Goal: Information Seeking & Learning: Learn about a topic

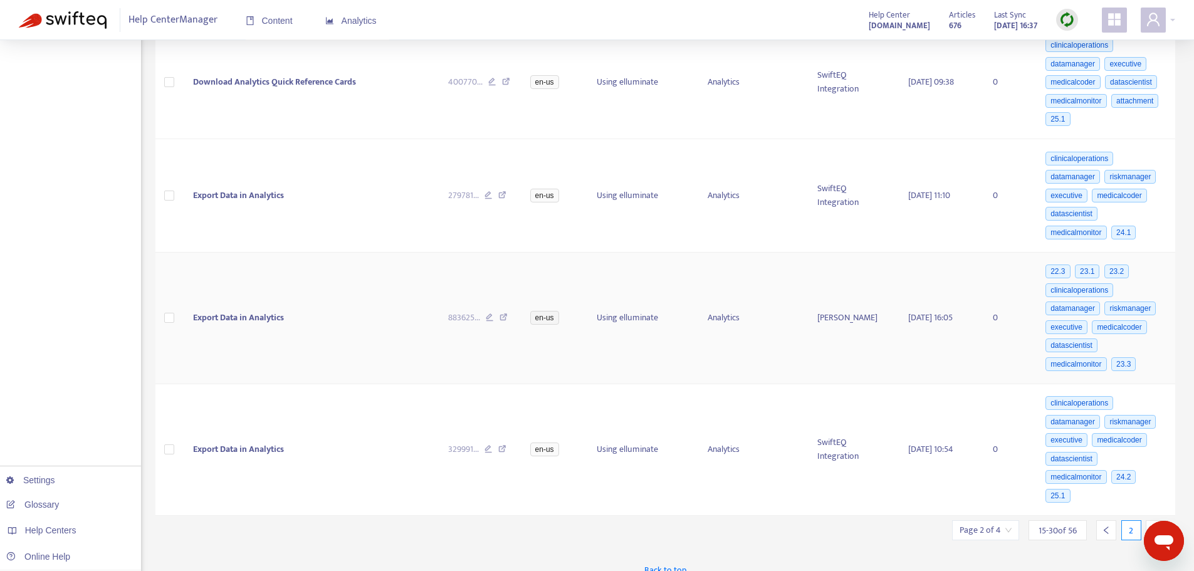
scroll to position [1423, 0]
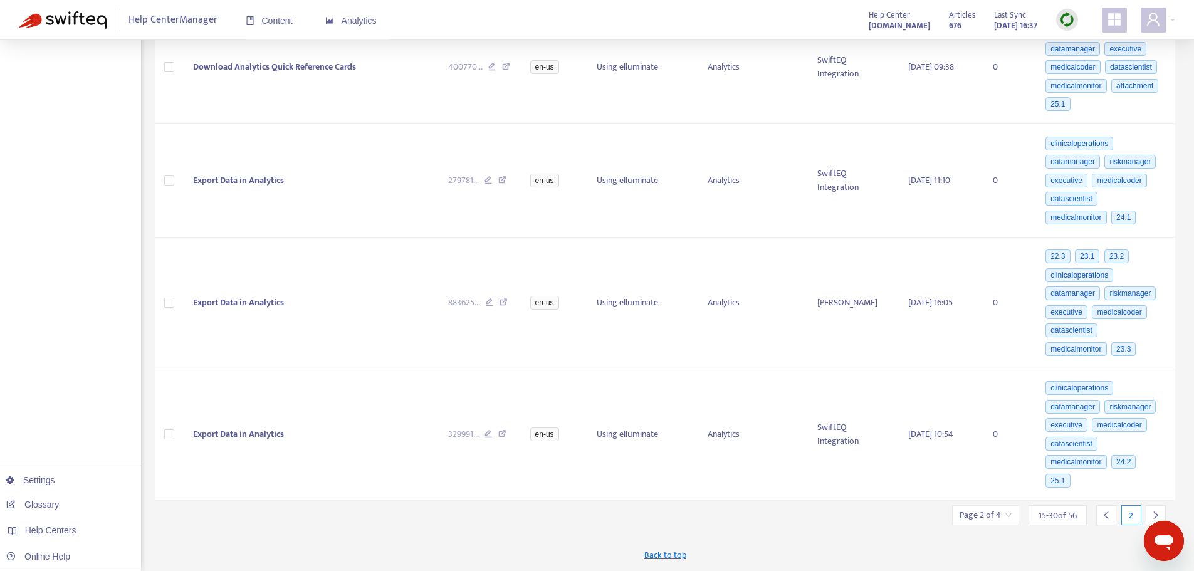
click at [1157, 512] on icon "right" at bounding box center [1155, 515] width 9 height 9
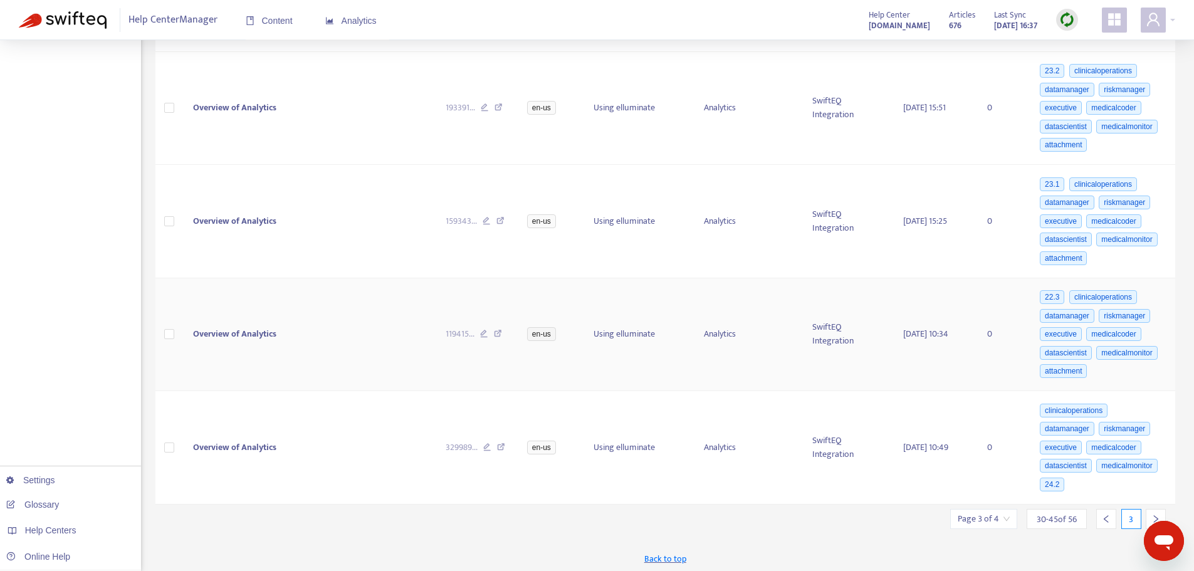
scroll to position [1459, 0]
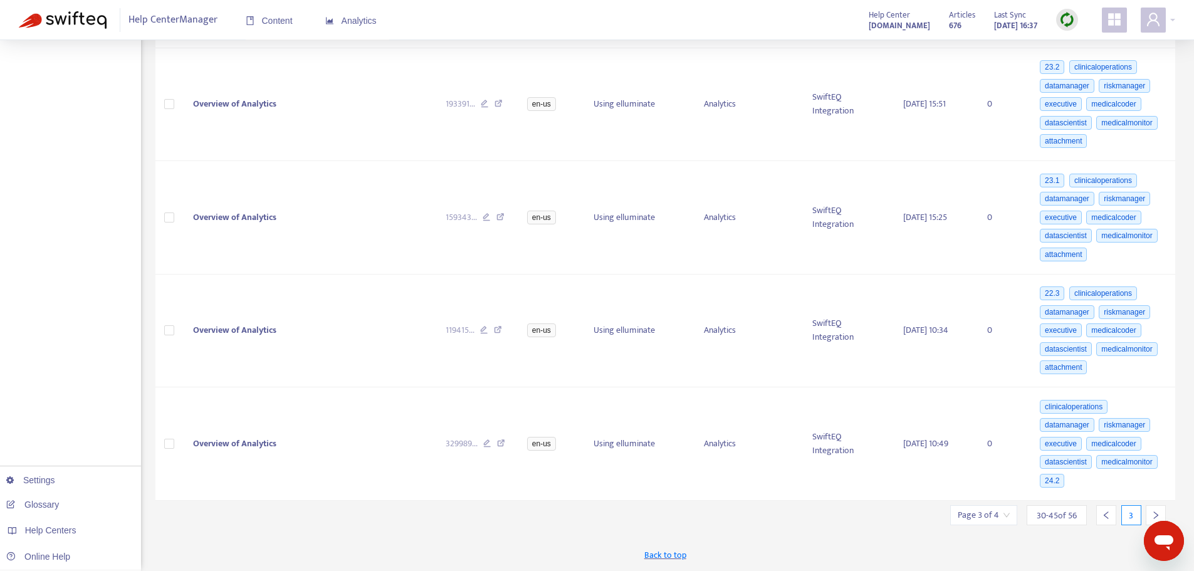
click at [1153, 513] on icon "right" at bounding box center [1155, 515] width 9 height 9
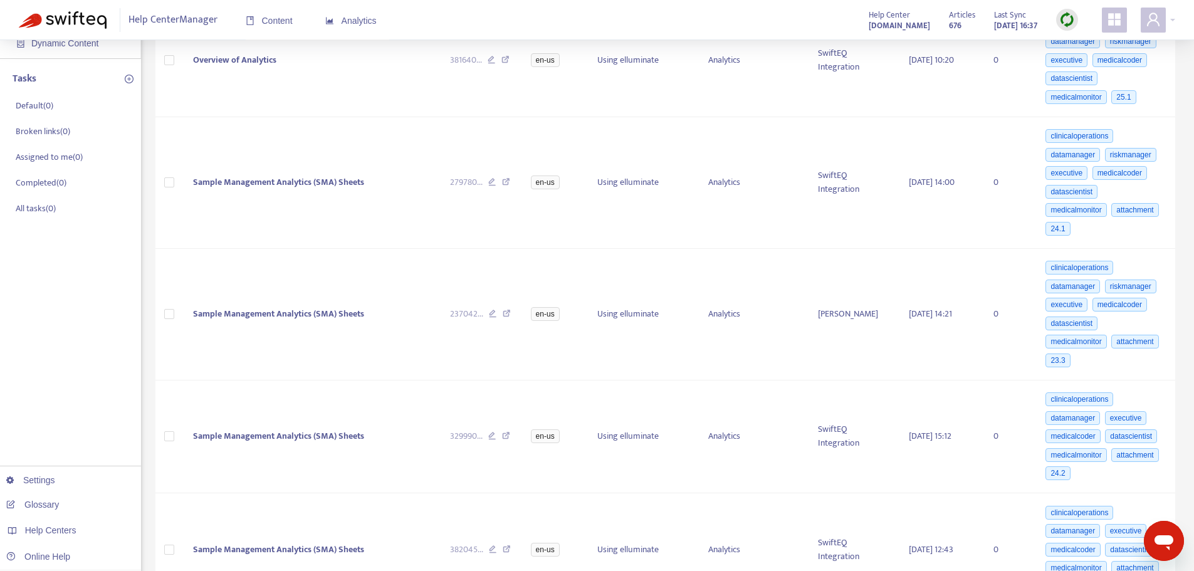
scroll to position [0, 0]
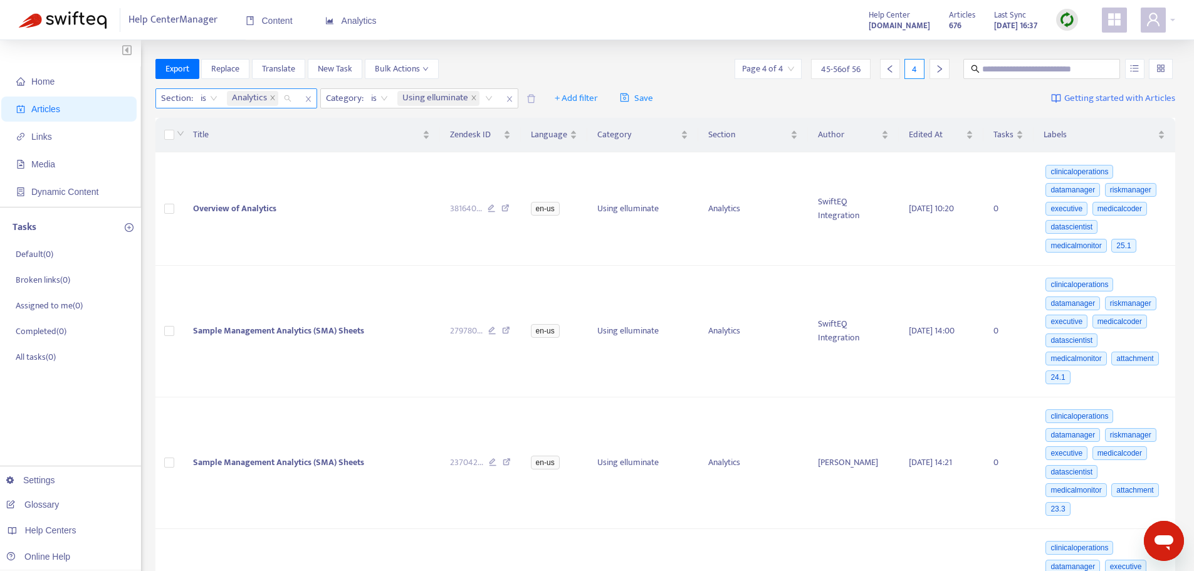
click at [285, 100] on div "Analytics" at bounding box center [261, 98] width 74 height 19
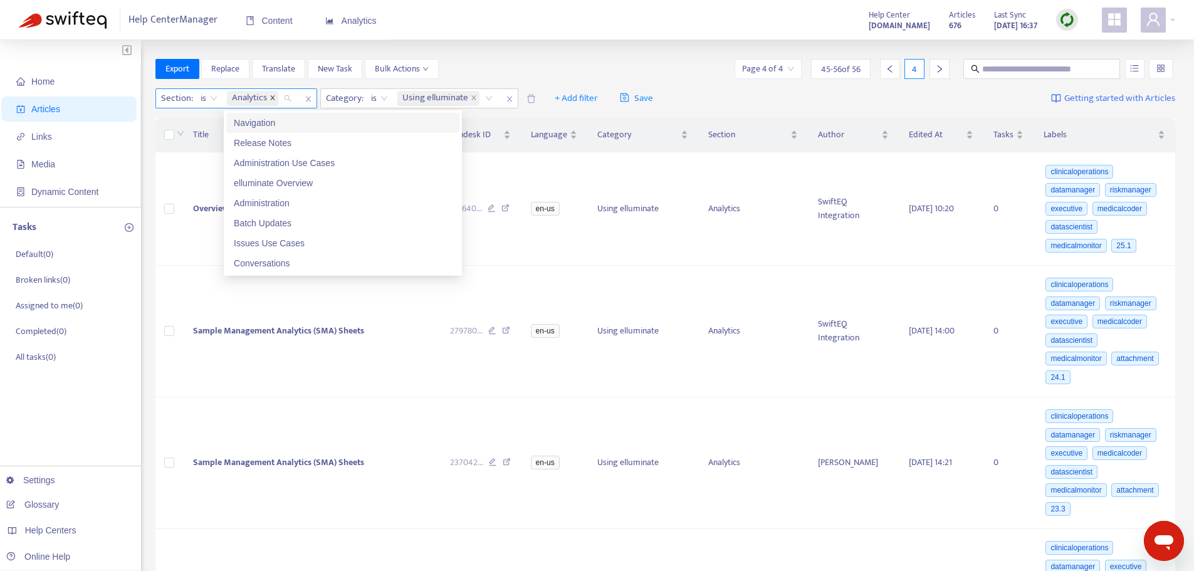
click at [271, 100] on icon "close" at bounding box center [272, 98] width 6 height 6
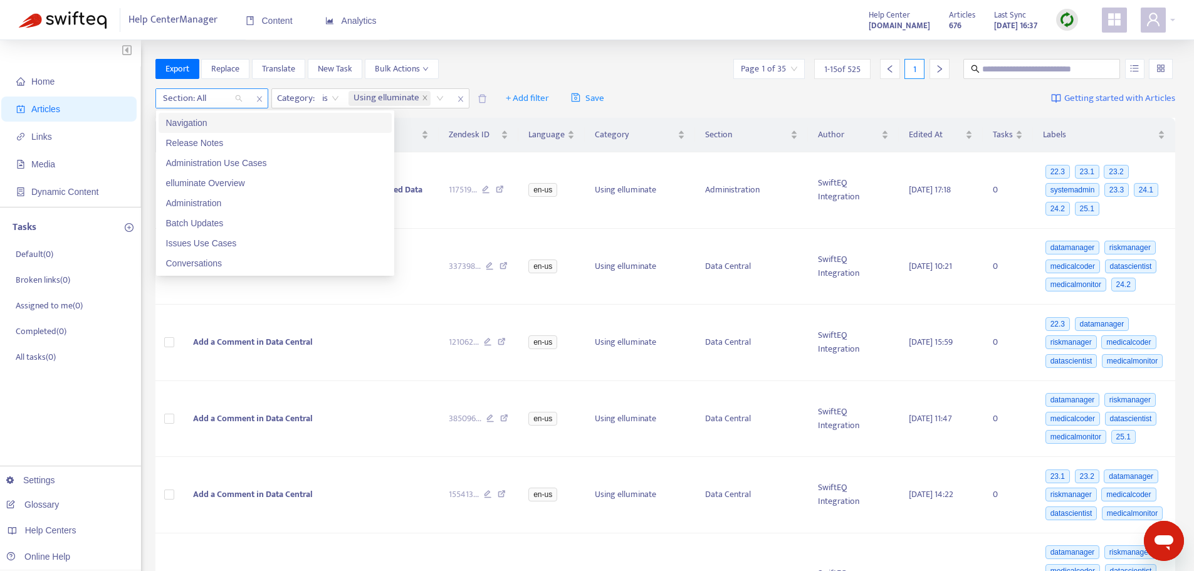
click at [236, 98] on div "Section: All" at bounding box center [202, 98] width 93 height 19
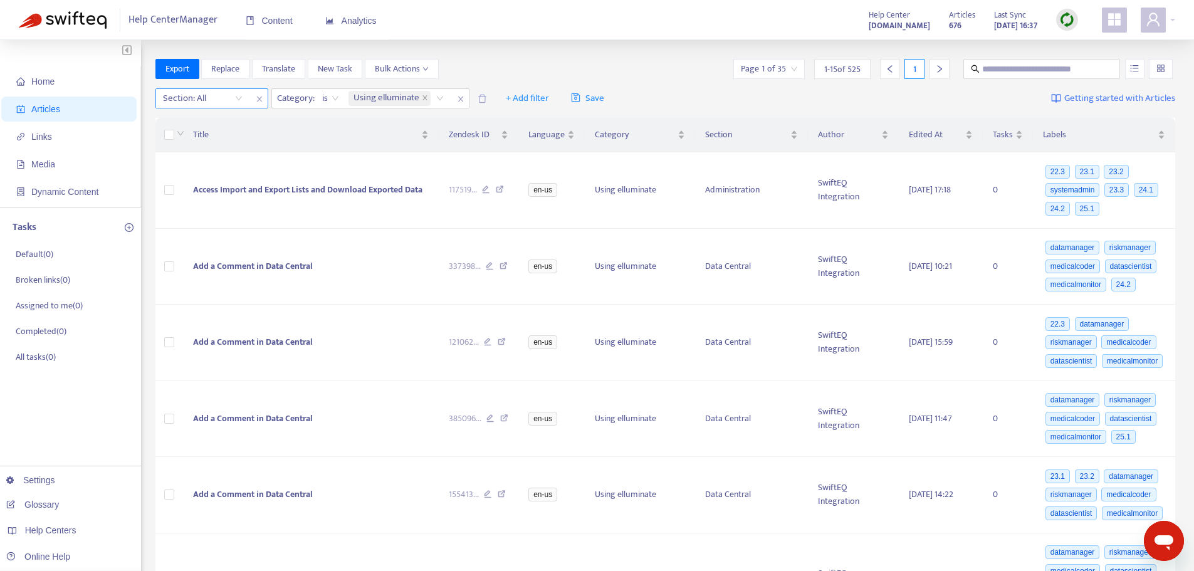
click at [238, 99] on div "Section: All" at bounding box center [202, 98] width 93 height 19
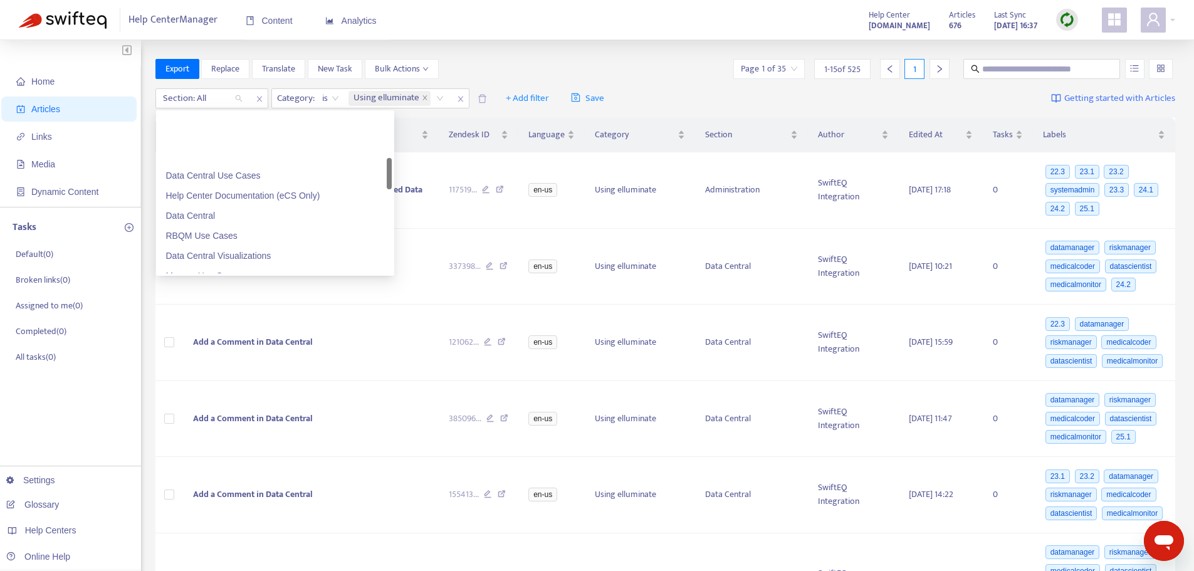
scroll to position [251, 0]
click at [232, 194] on div "Data Central Visualizations" at bounding box center [275, 193] width 218 height 14
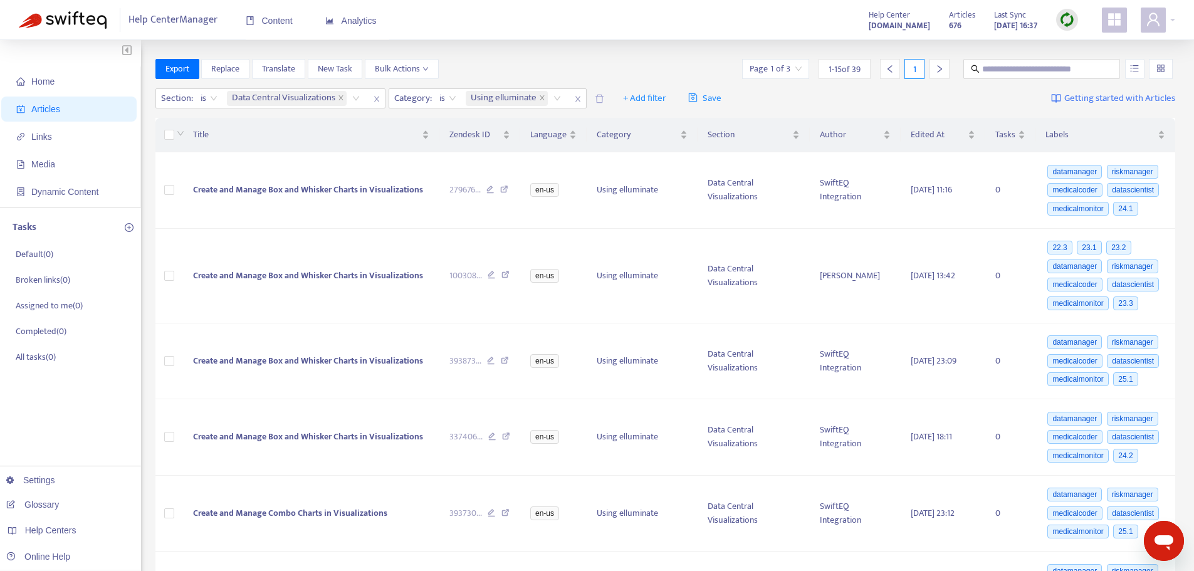
click at [613, 60] on div "Export Replace Translate New Task Bulk Actions Page 1 of 3 1 - 15 of 39 1" at bounding box center [665, 69] width 1020 height 20
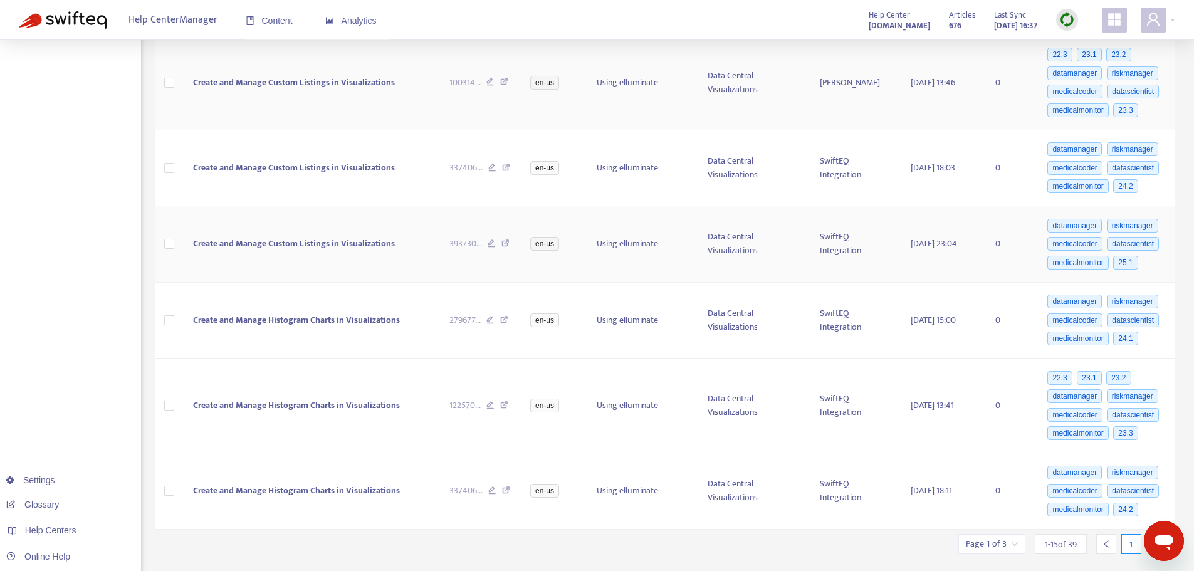
scroll to position [868, 0]
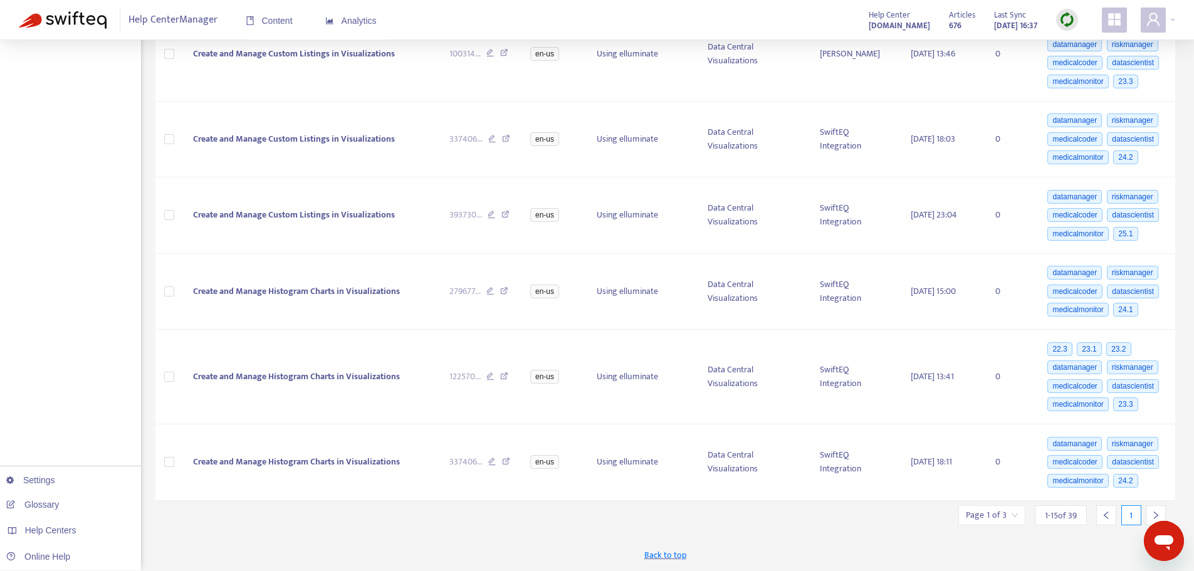
click at [1157, 513] on icon "right" at bounding box center [1155, 515] width 9 height 9
click at [1153, 512] on icon "right" at bounding box center [1155, 515] width 9 height 9
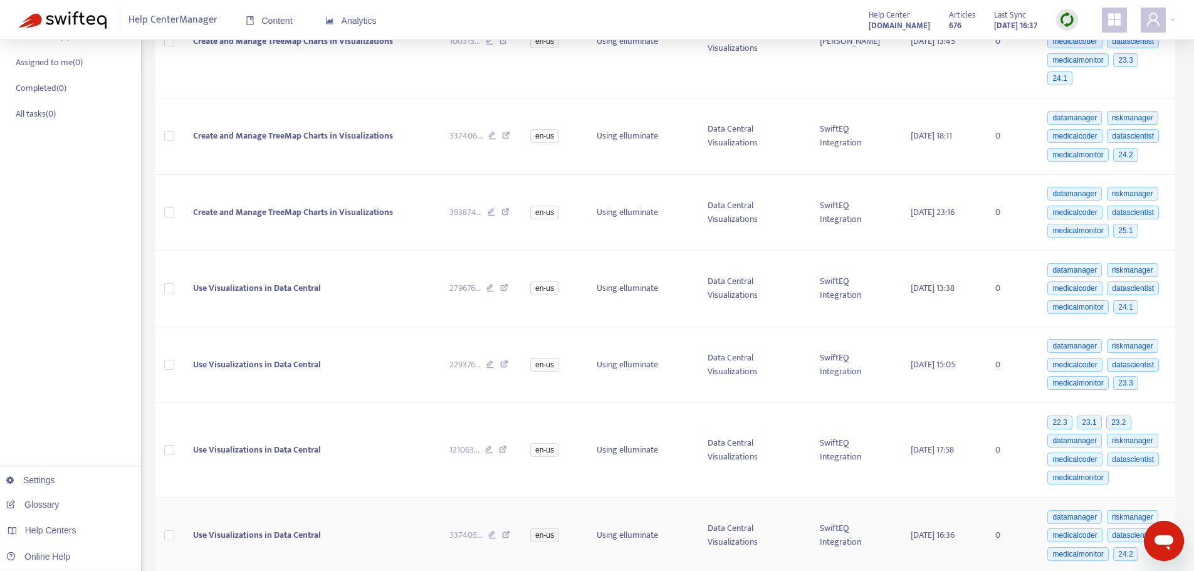
scroll to position [0, 0]
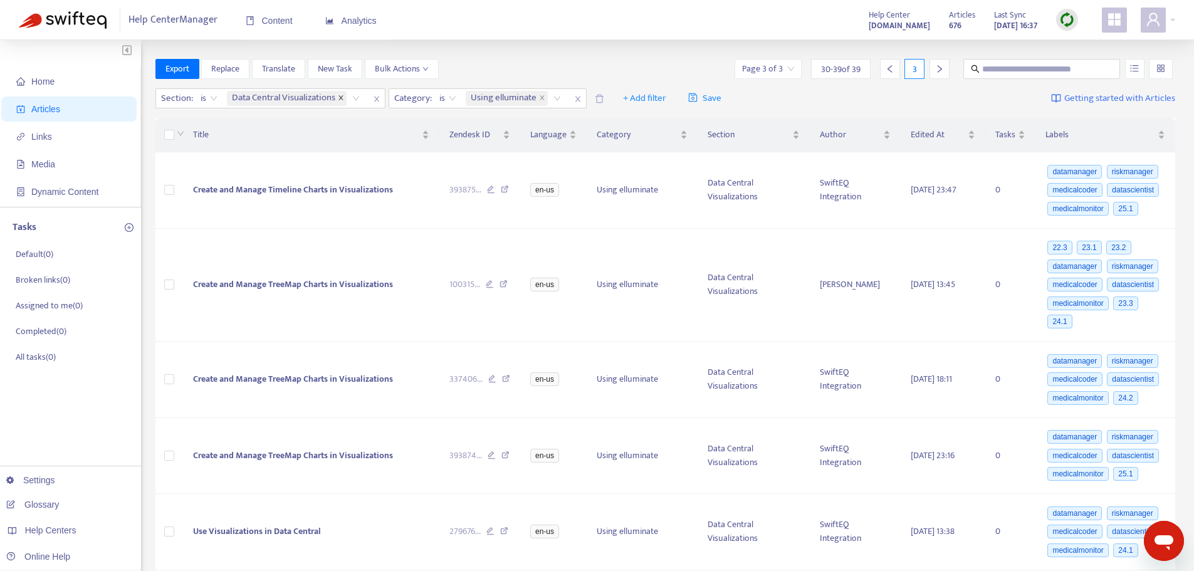
click at [342, 98] on icon "close" at bounding box center [341, 98] width 6 height 6
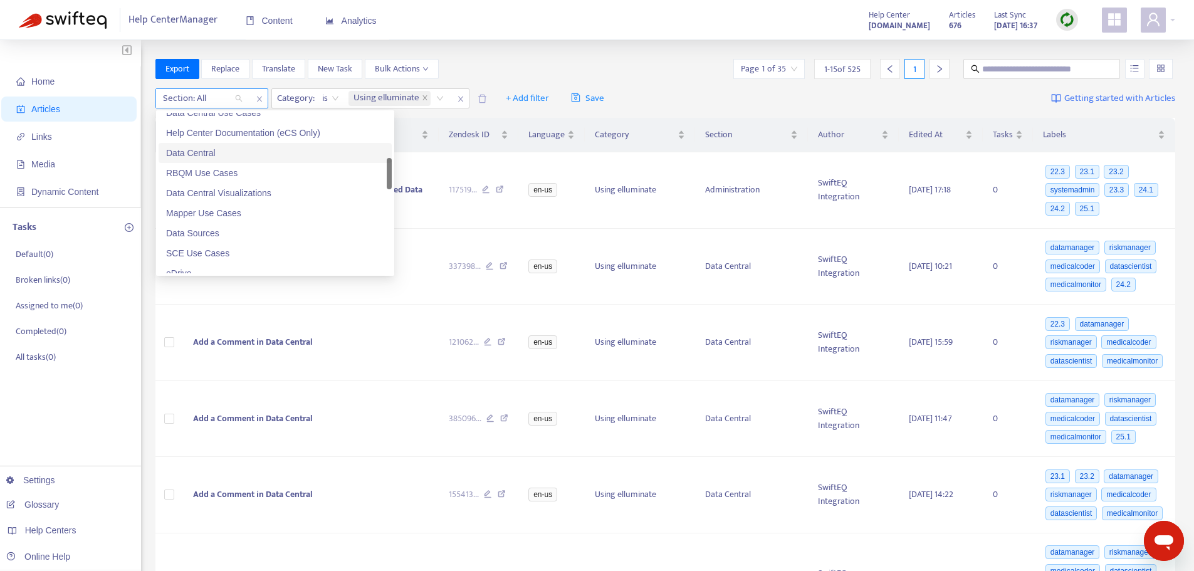
click at [237, 100] on div "Section: All" at bounding box center [202, 98] width 93 height 19
click at [204, 233] on div "Data Sources" at bounding box center [275, 233] width 218 height 14
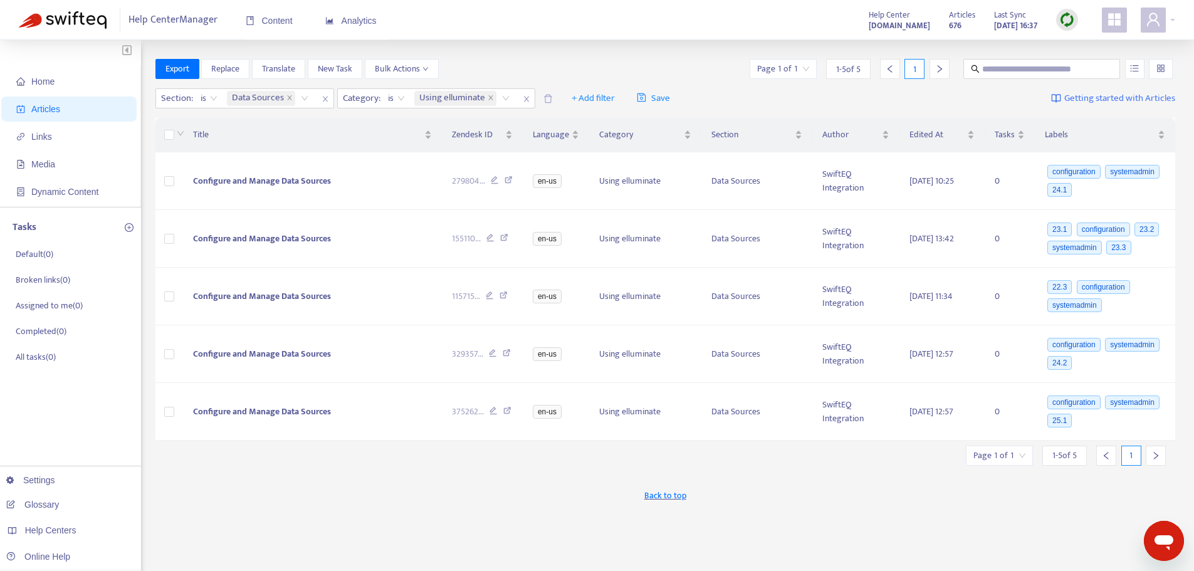
click at [788, 503] on div "Back to top" at bounding box center [665, 494] width 1020 height 31
click at [301, 102] on div "Data Sources" at bounding box center [269, 98] width 91 height 19
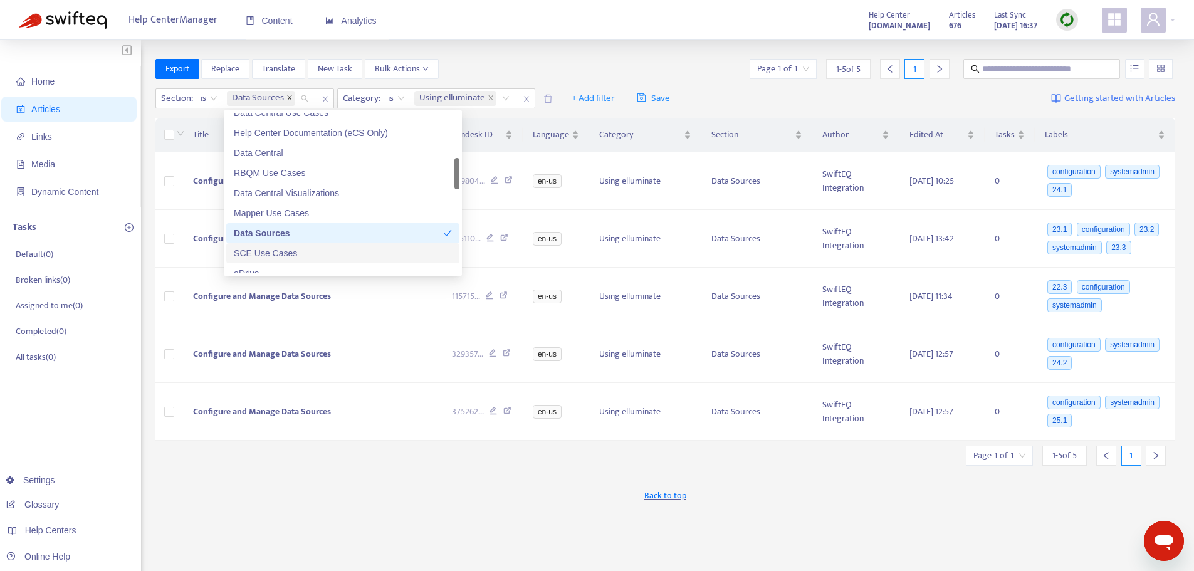
click at [289, 98] on icon "close" at bounding box center [289, 97] width 4 height 4
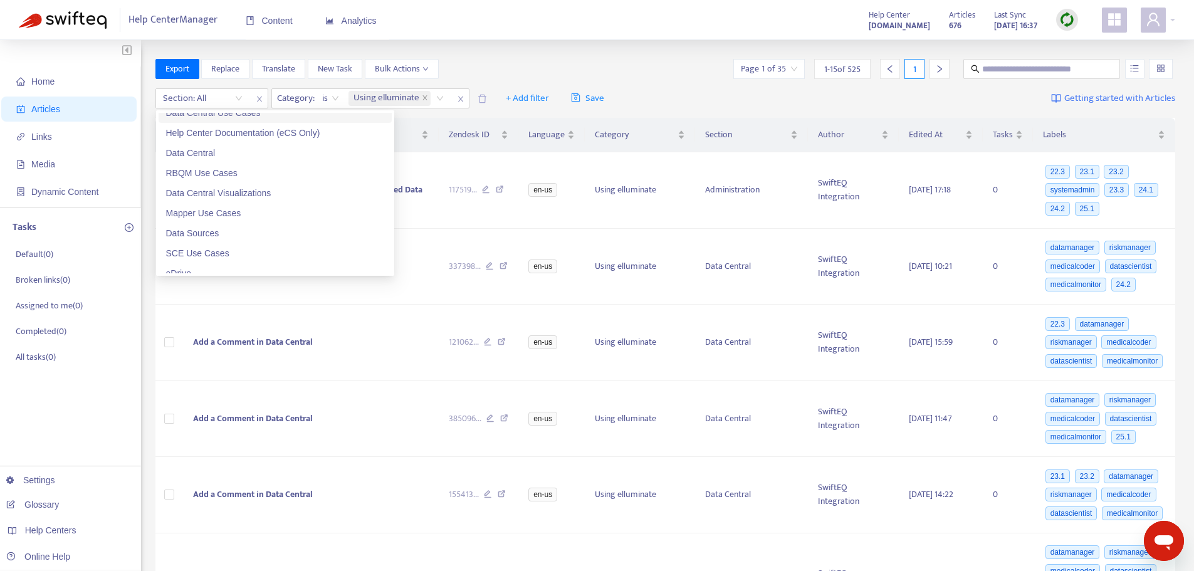
click at [224, 101] on div at bounding box center [197, 98] width 76 height 15
click at [238, 98] on div "Section: All" at bounding box center [202, 98] width 93 height 19
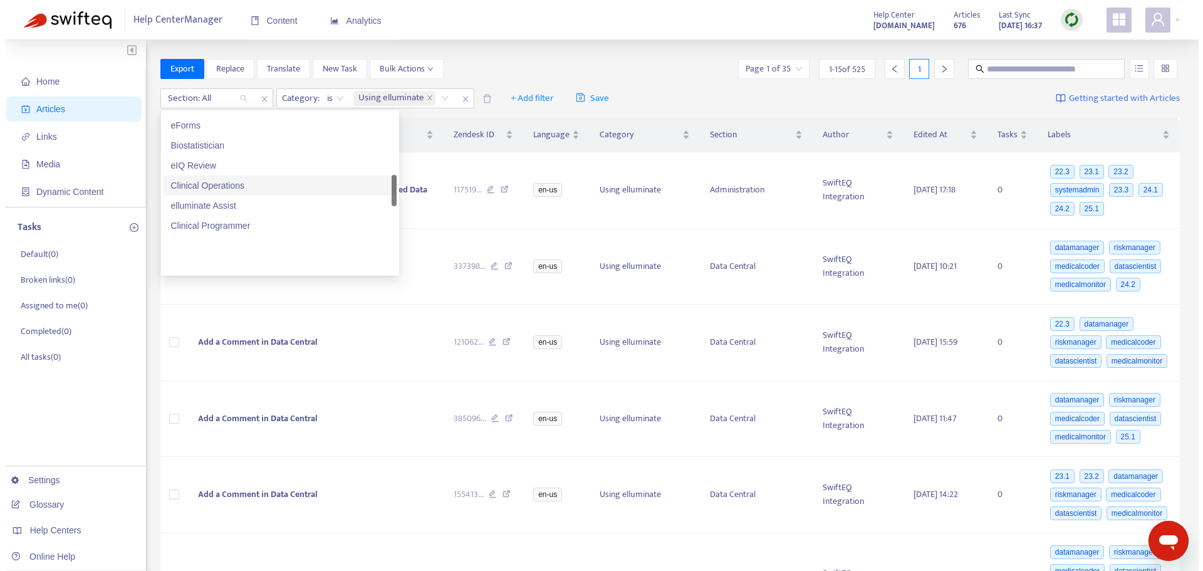
scroll to position [376, 0]
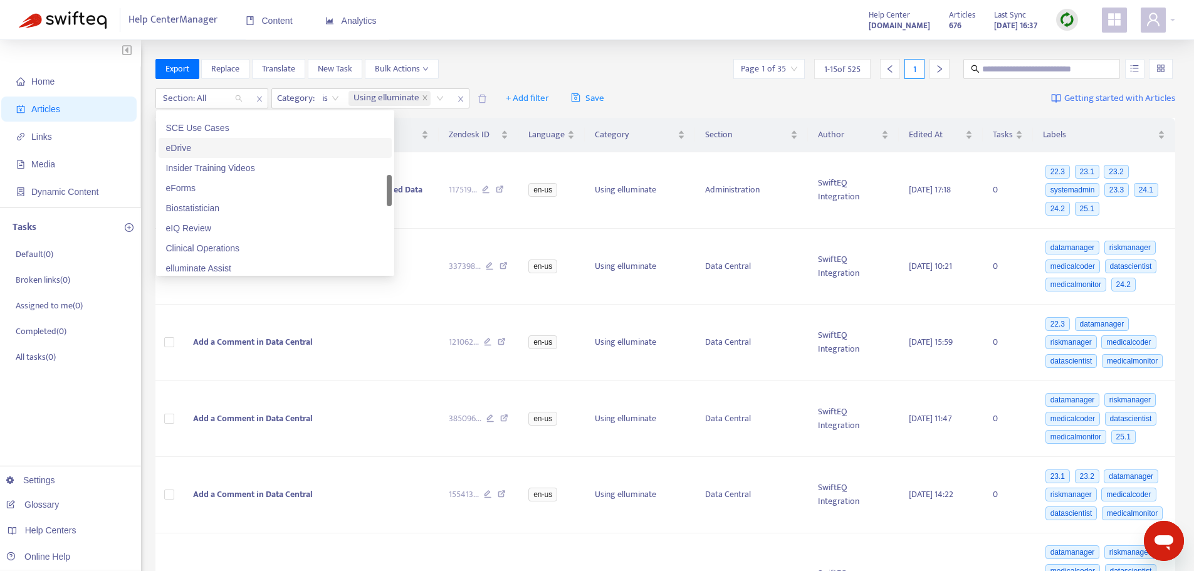
click at [172, 144] on div "eDrive" at bounding box center [275, 148] width 218 height 14
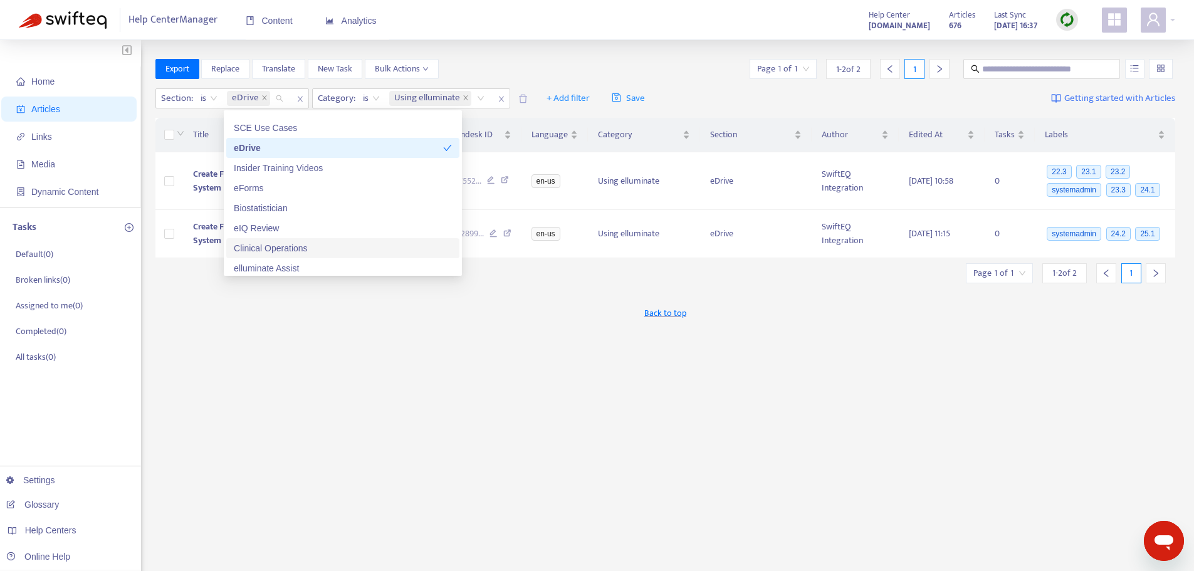
click at [452, 432] on div "Export Replace Translate New Task Bulk Actions Page 1 of 1 1 - 2 of 2 1 Section…" at bounding box center [665, 425] width 1020 height 733
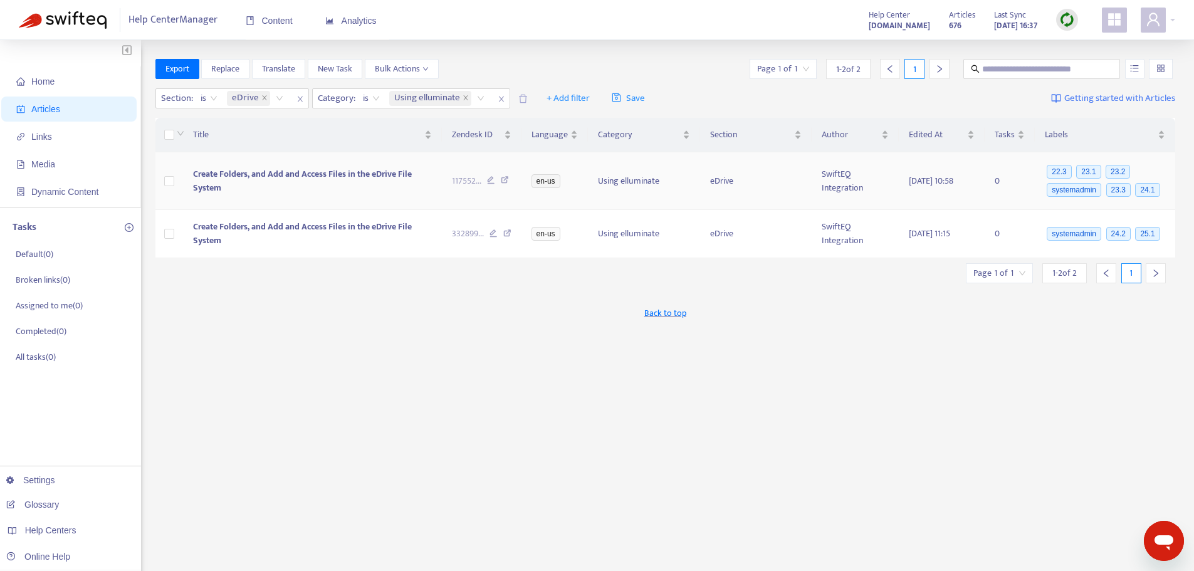
click at [305, 175] on span "Create Folders, and Add and Access Files in the eDrive File System" at bounding box center [302, 181] width 219 height 28
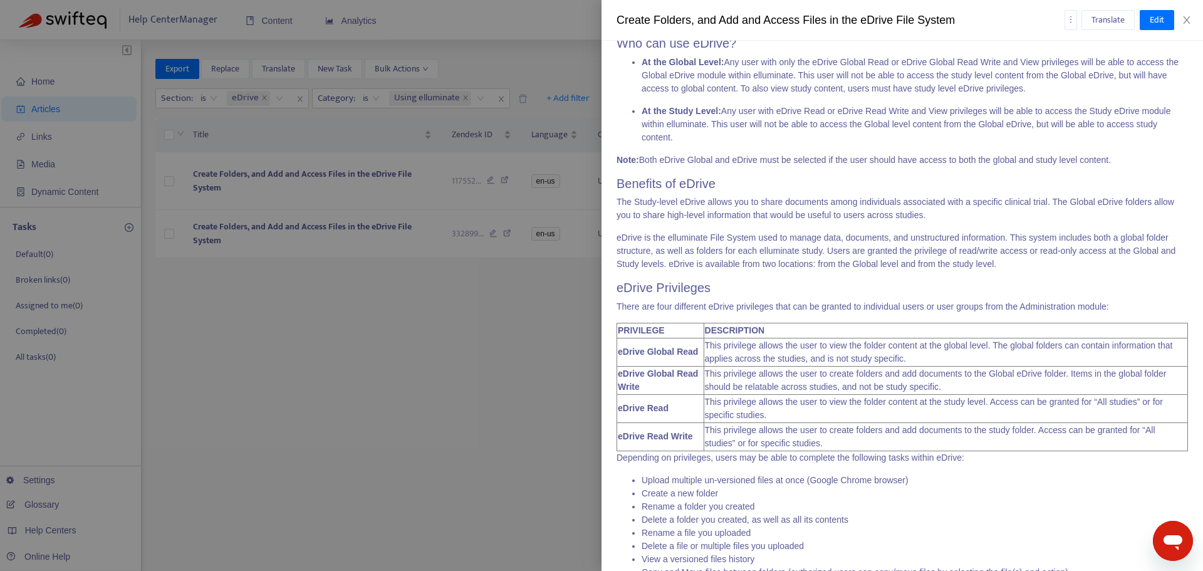
scroll to position [0, 0]
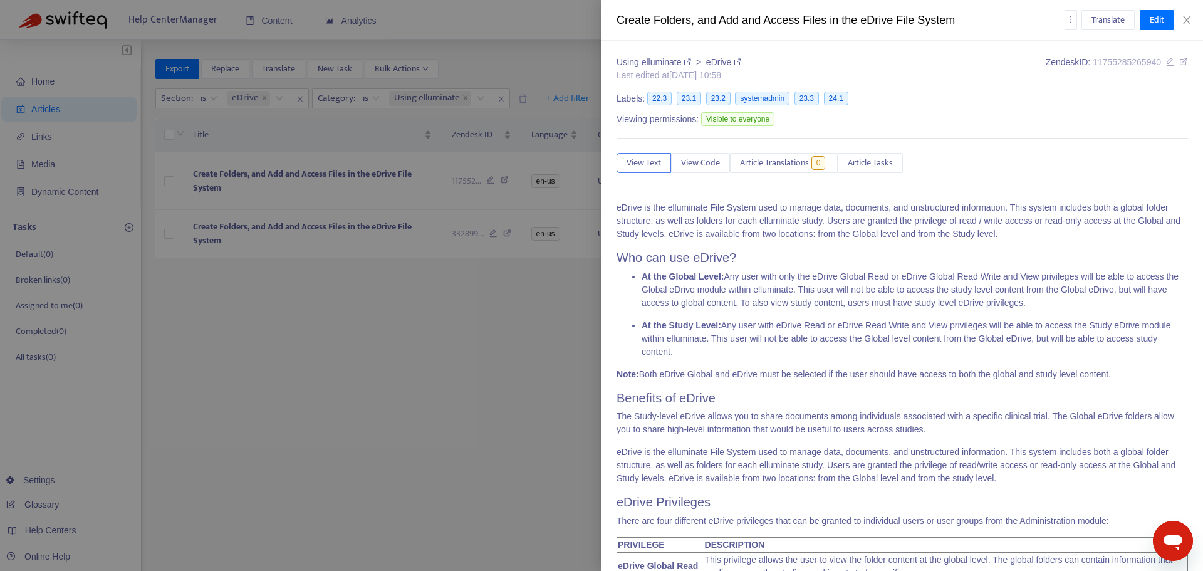
click at [514, 321] on div at bounding box center [601, 285] width 1203 height 571
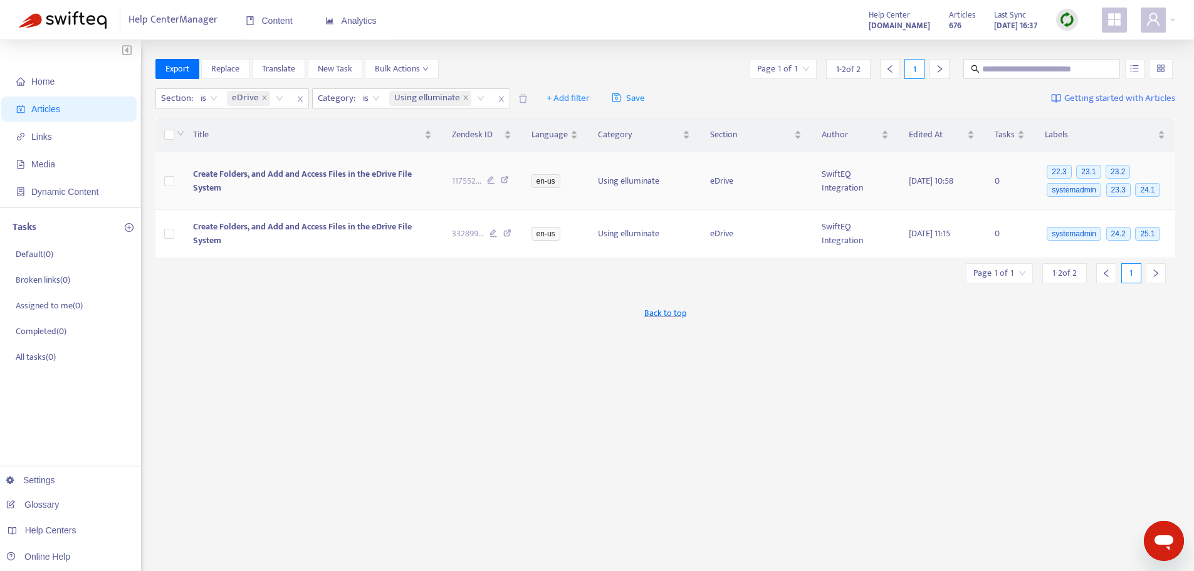
click at [342, 177] on span "Create Folders, and Add and Access Files in the eDrive File System" at bounding box center [302, 181] width 219 height 28
